Goal: Information Seeking & Learning: Learn about a topic

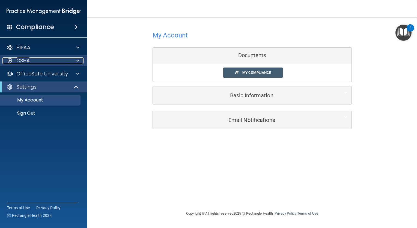
click at [30, 61] on p "OSHA" at bounding box center [23, 60] width 14 height 7
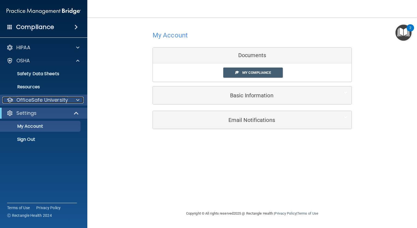
click at [51, 99] on p "OfficeSafe University" at bounding box center [42, 100] width 52 height 7
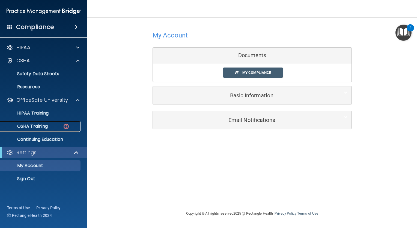
click at [40, 127] on p "OSHA Training" at bounding box center [26, 125] width 44 height 5
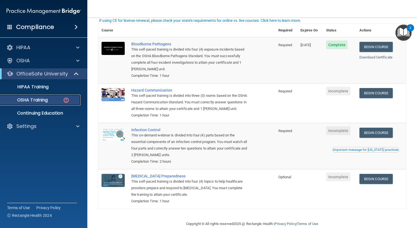
scroll to position [38, 0]
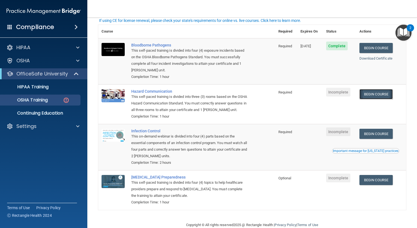
click at [377, 95] on link "Begin Course" at bounding box center [376, 94] width 33 height 10
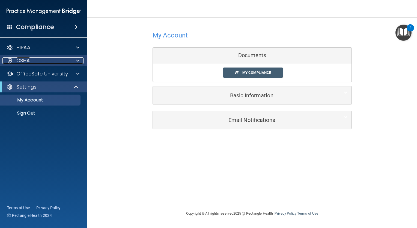
click at [76, 60] on span at bounding box center [77, 60] width 3 height 7
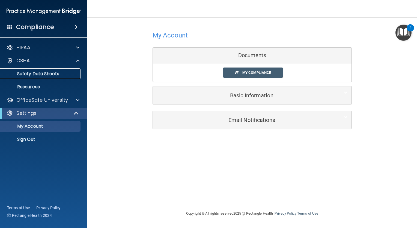
click at [62, 72] on p "Safety Data Sheets" at bounding box center [41, 73] width 75 height 5
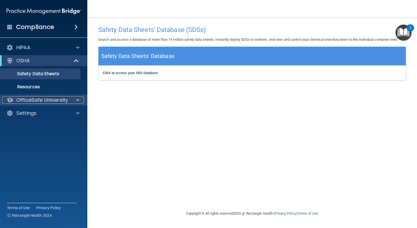
click at [49, 103] on p "OfficeSafe University" at bounding box center [42, 100] width 52 height 7
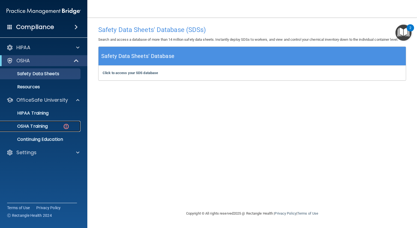
click at [40, 125] on p "OSHA Training" at bounding box center [26, 125] width 44 height 5
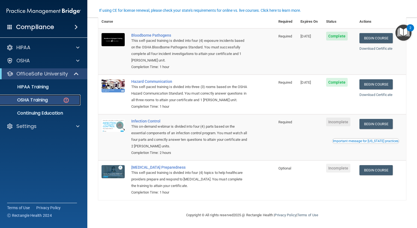
scroll to position [51, 0]
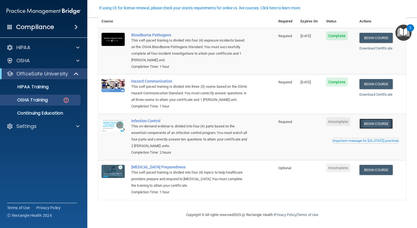
click at [370, 129] on link "Begin Course" at bounding box center [376, 124] width 33 height 10
